Goal: Navigation & Orientation: Find specific page/section

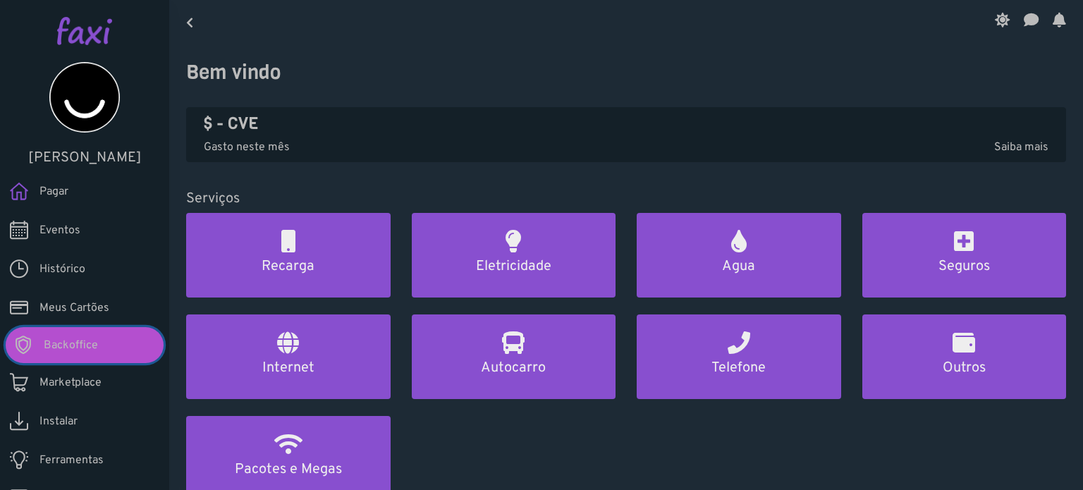
click at [78, 343] on span "Backoffice" at bounding box center [71, 345] width 54 height 17
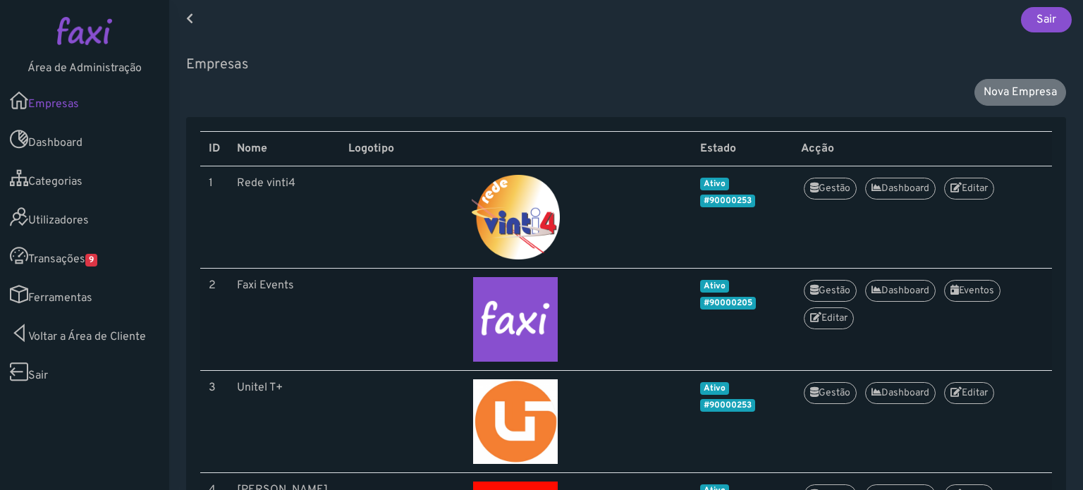
click at [96, 264] on span "9" at bounding box center [91, 260] width 12 height 13
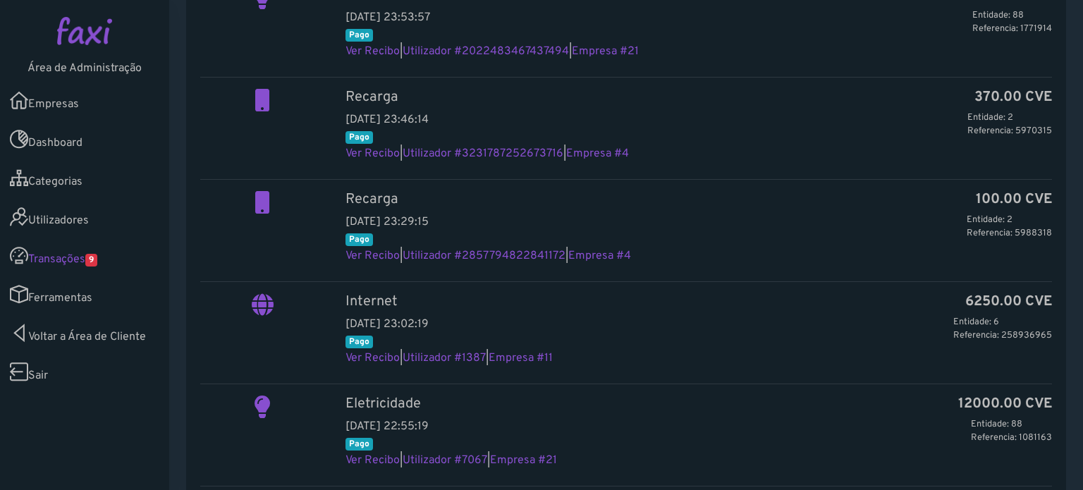
scroll to position [564, 0]
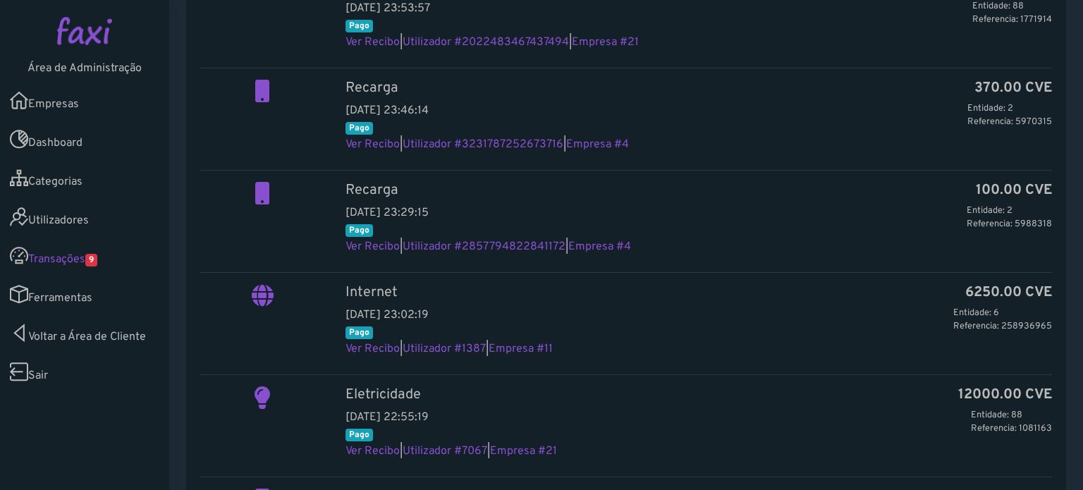
click at [48, 216] on link "Utilizadores" at bounding box center [84, 216] width 169 height 39
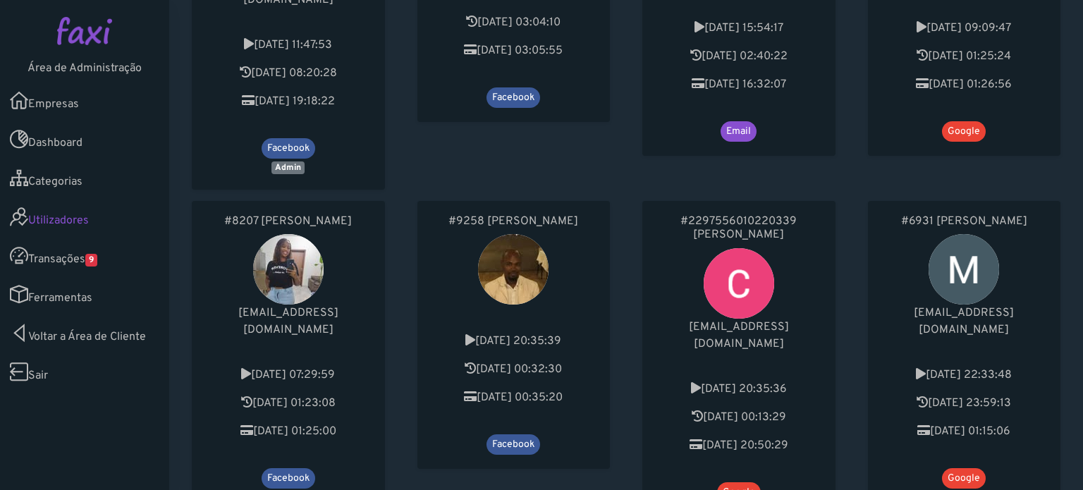
scroll to position [282, 0]
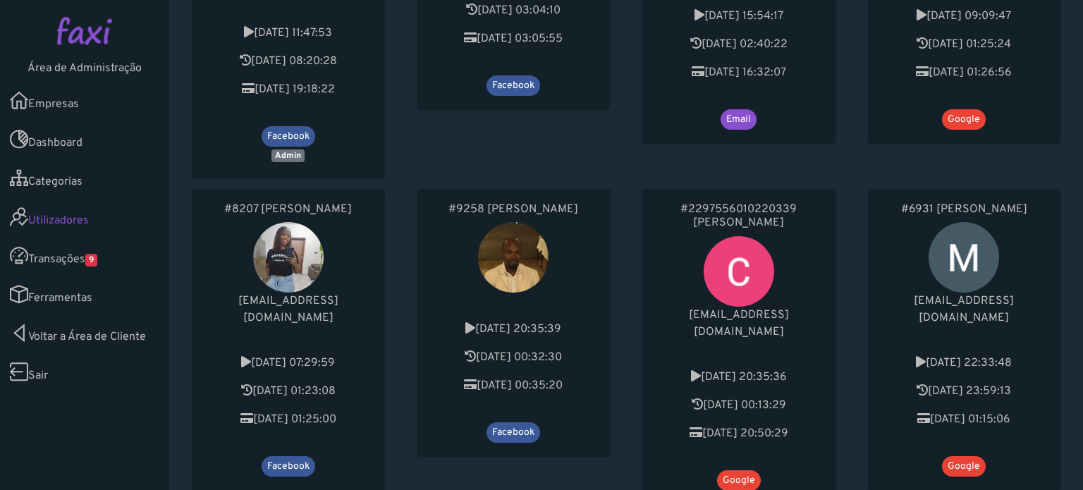
click at [63, 101] on link "Empresas" at bounding box center [84, 100] width 169 height 39
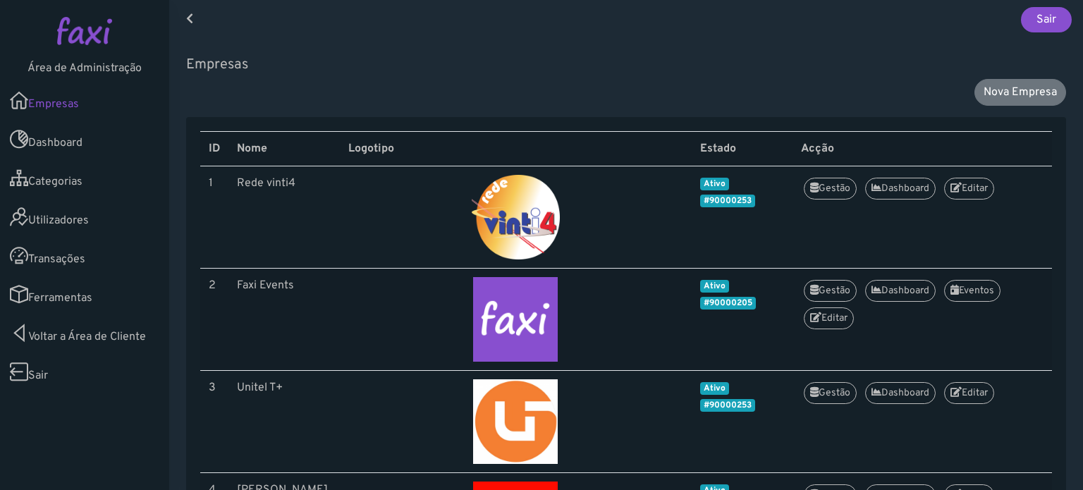
click at [106, 227] on link "Utilizadores" at bounding box center [84, 216] width 169 height 39
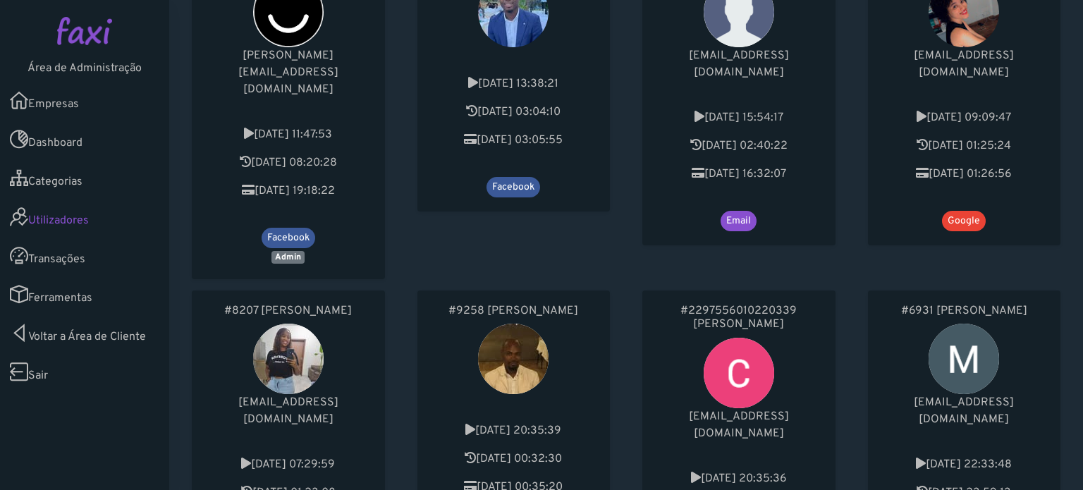
scroll to position [353, 0]
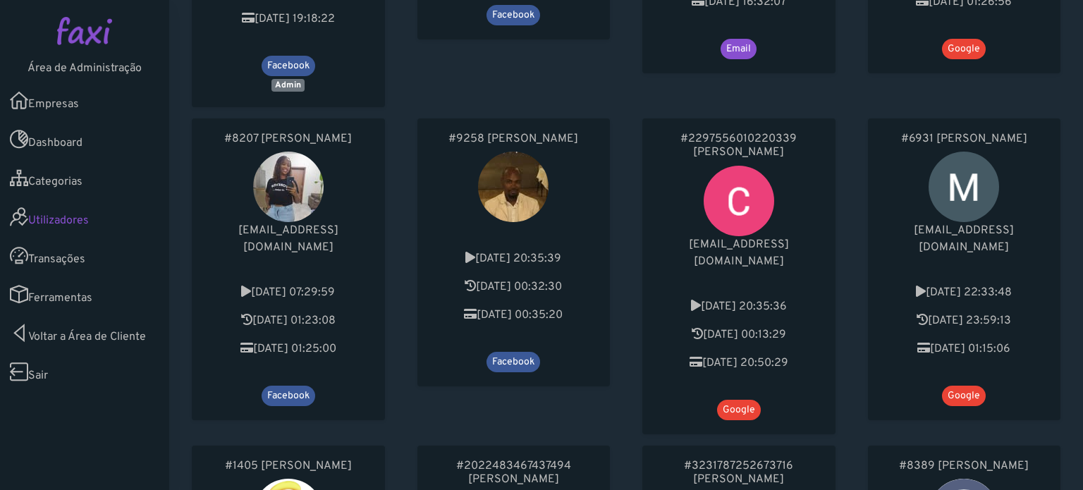
click at [73, 98] on link "Empresas" at bounding box center [84, 100] width 169 height 39
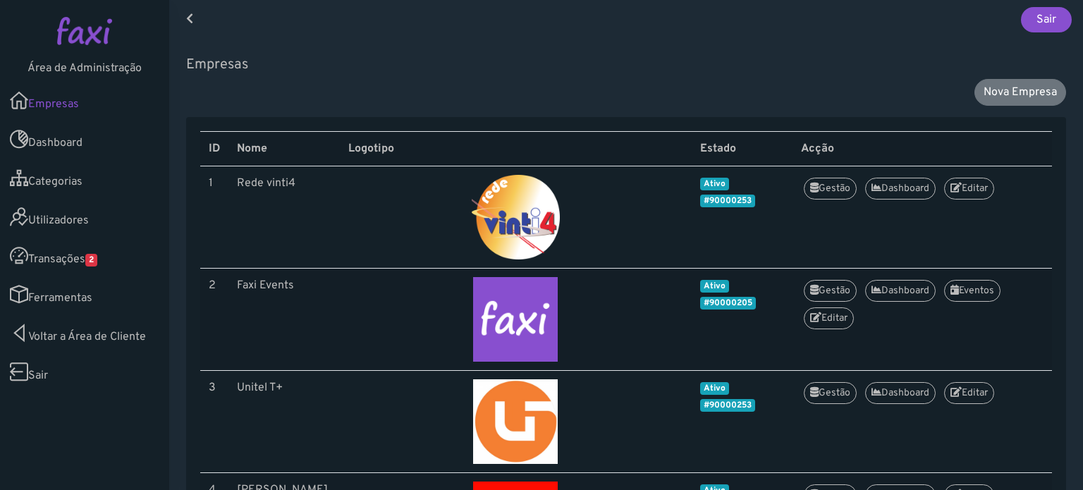
click at [92, 259] on span "2" at bounding box center [91, 260] width 12 height 13
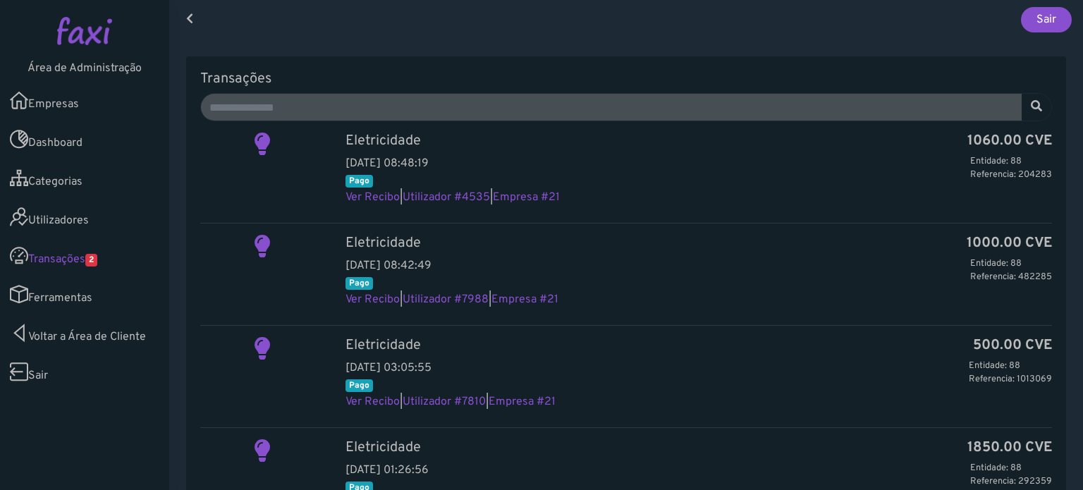
click at [82, 227] on link "Utilizadores" at bounding box center [84, 216] width 169 height 39
